Goal: Information Seeking & Learning: Understand process/instructions

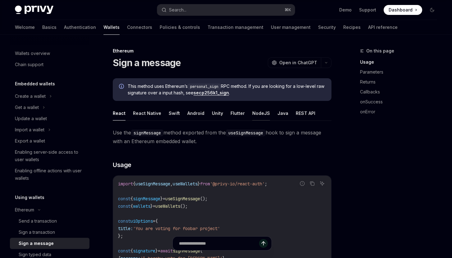
click at [259, 119] on button "NodeJS" at bounding box center [261, 113] width 18 height 15
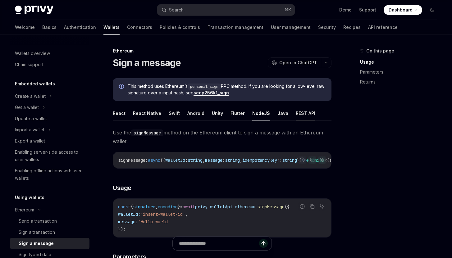
click at [304, 112] on button "REST API" at bounding box center [306, 113] width 20 height 15
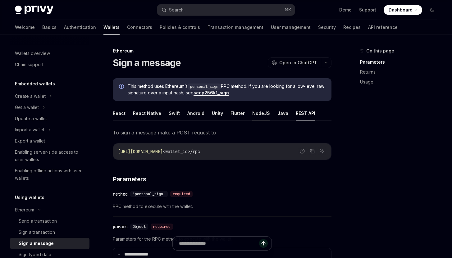
click at [258, 115] on button "NodeJS" at bounding box center [261, 113] width 18 height 15
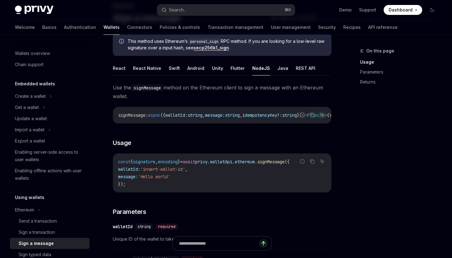
scroll to position [13, 0]
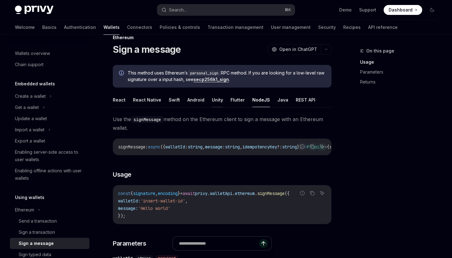
click at [214, 98] on button "Unity" at bounding box center [217, 100] width 11 height 15
type textarea "*"
